Goal: Information Seeking & Learning: Learn about a topic

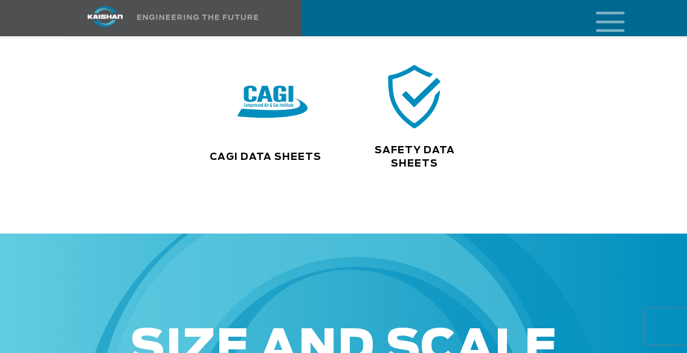
scroll to position [336, 0]
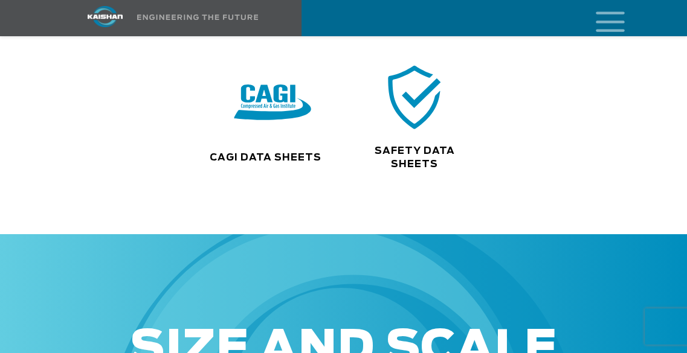
click at [265, 94] on img at bounding box center [272, 104] width 77 height 78
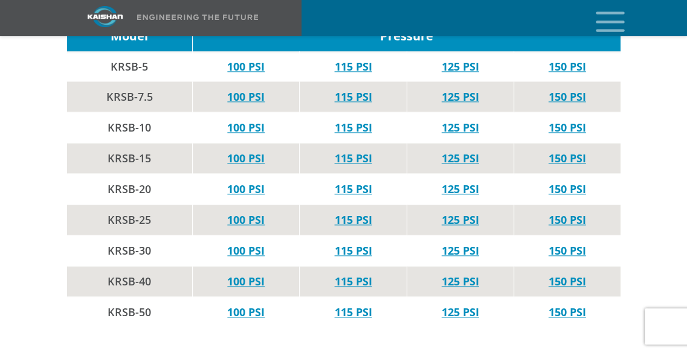
scroll to position [1113, 0]
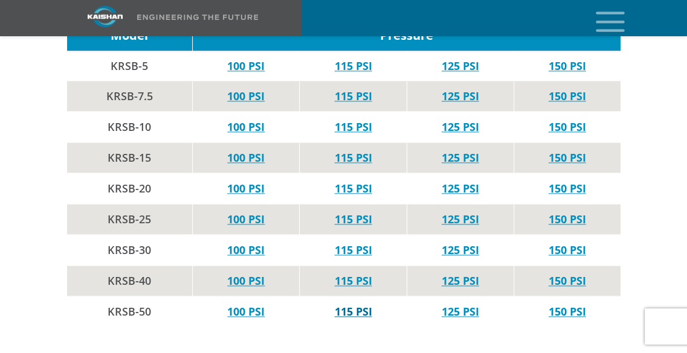
click at [350, 304] on link "115 PSI" at bounding box center [353, 311] width 37 height 14
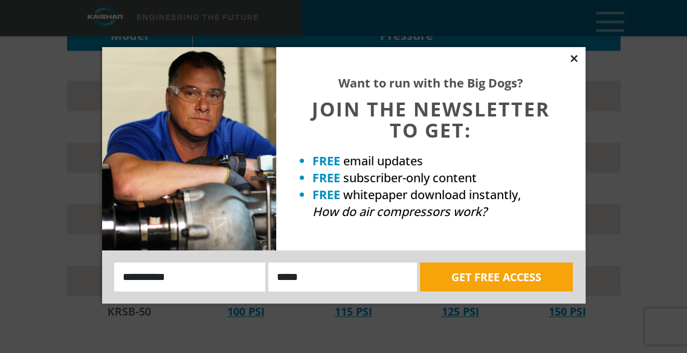
click at [575, 61] on icon at bounding box center [573, 58] width 11 height 11
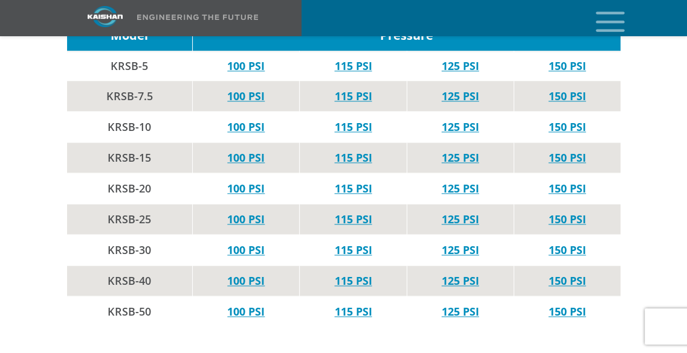
click at [254, 242] on td "100 PSI" at bounding box center [246, 250] width 107 height 31
click at [341, 304] on link "115 PSI" at bounding box center [353, 311] width 37 height 14
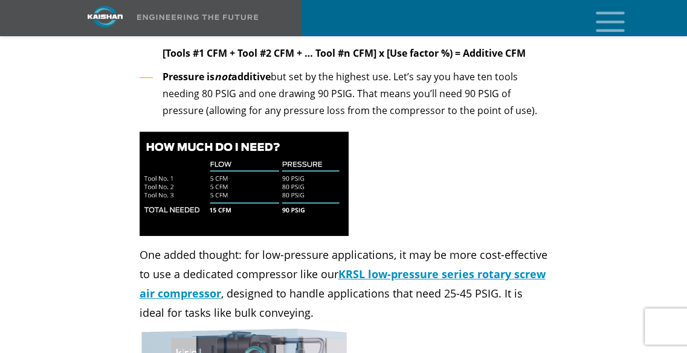
scroll to position [3949, 0]
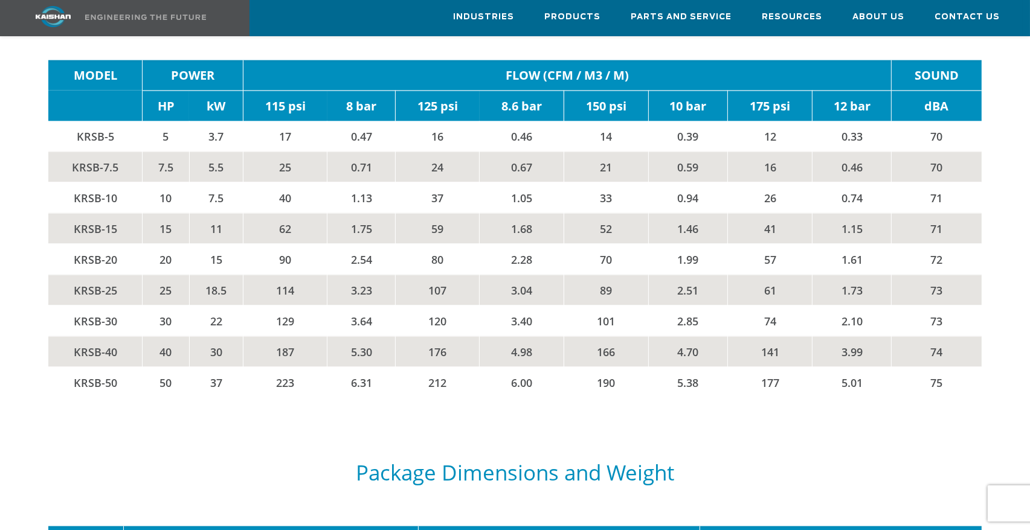
scroll to position [2016, 0]
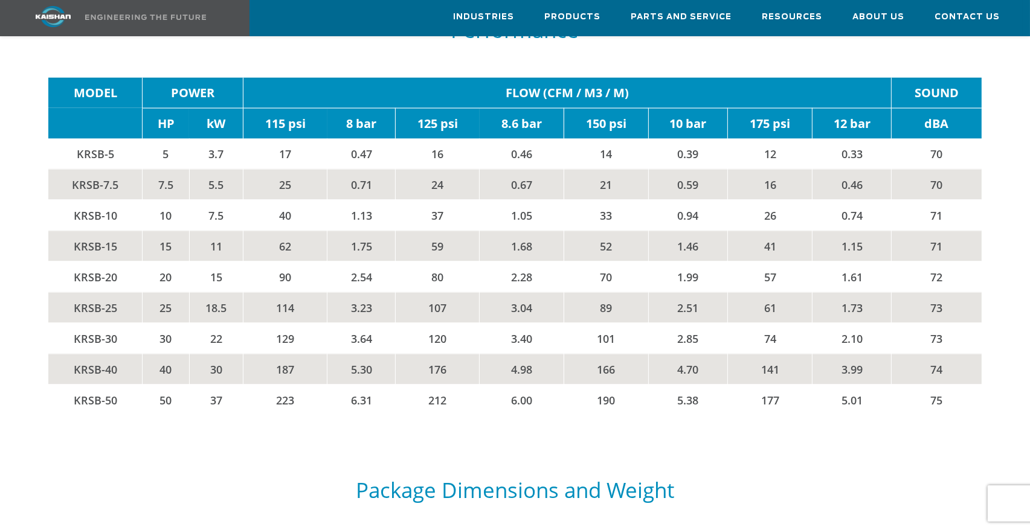
click at [347, 353] on div "Package Dimensions and Weight" at bounding box center [515, 492] width 948 height 104
click at [603, 324] on td "101" at bounding box center [605, 338] width 85 height 31
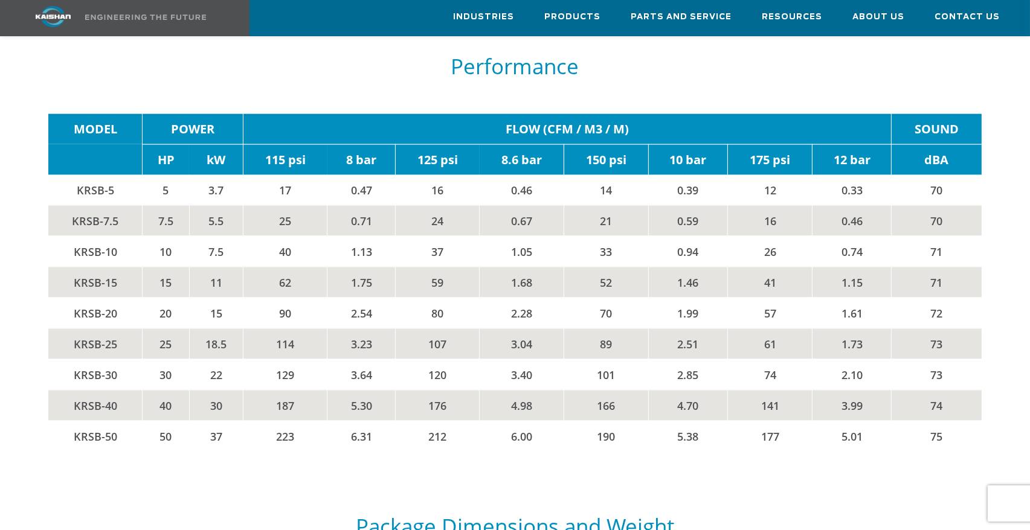
scroll to position [1981, 0]
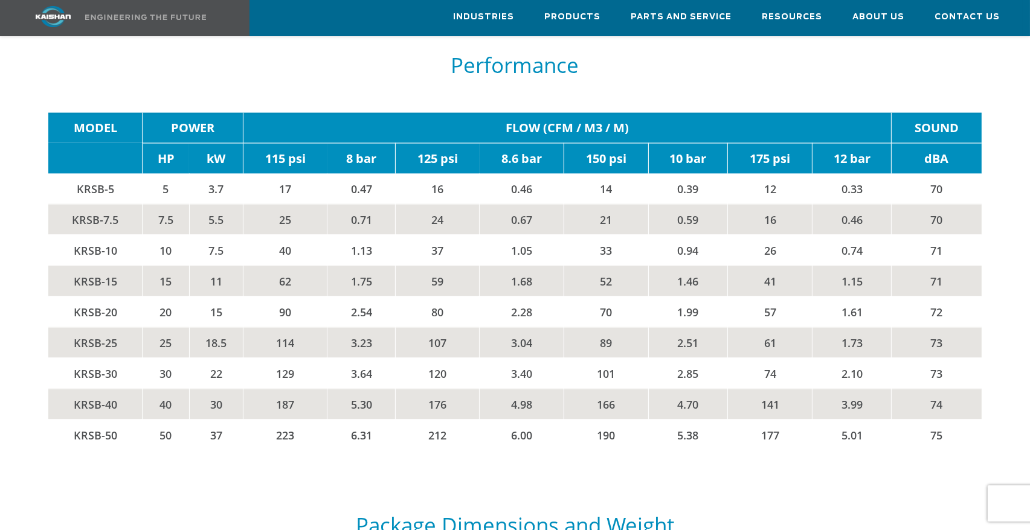
click at [163, 143] on td "HP" at bounding box center [166, 158] width 47 height 31
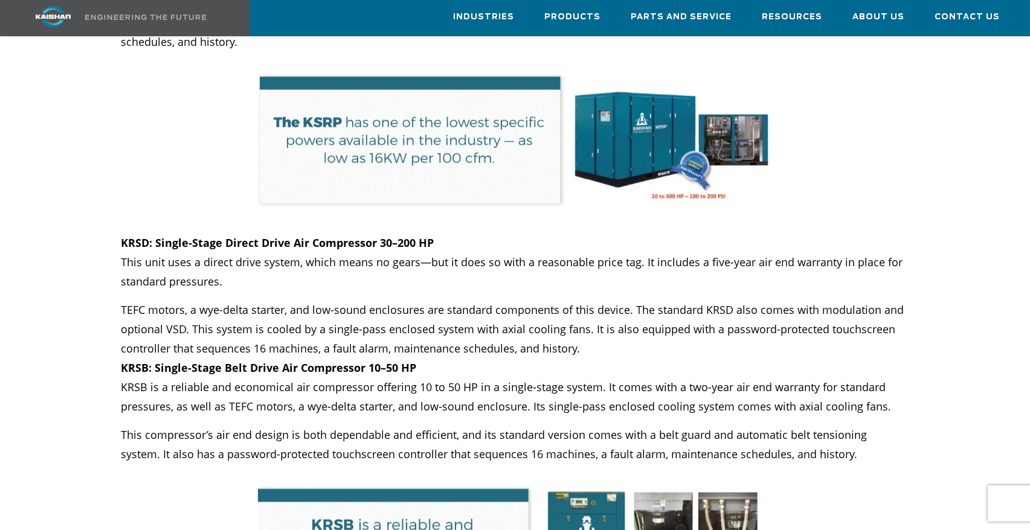
scroll to position [6424, 0]
